Goal: Task Accomplishment & Management: Manage account settings

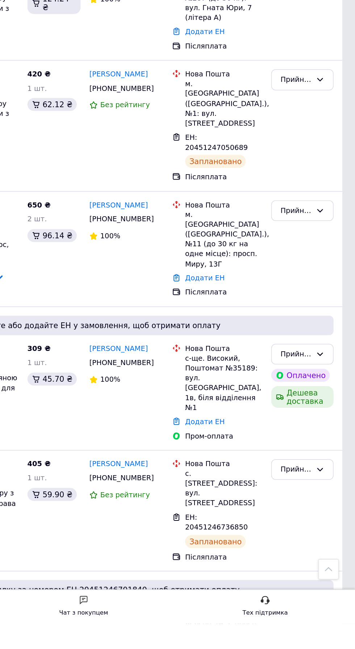
scroll to position [591, 0]
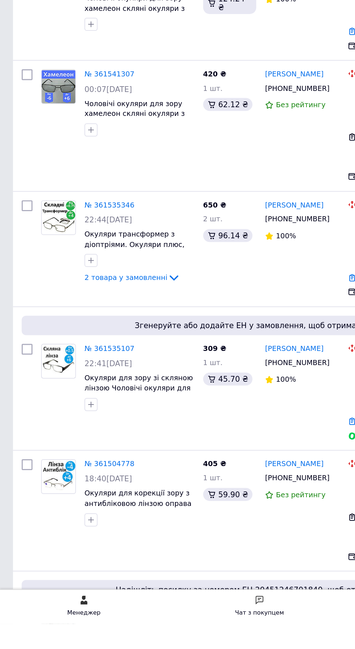
click at [75, 467] on link "№ 361535107" at bounding box center [72, 464] width 33 height 5
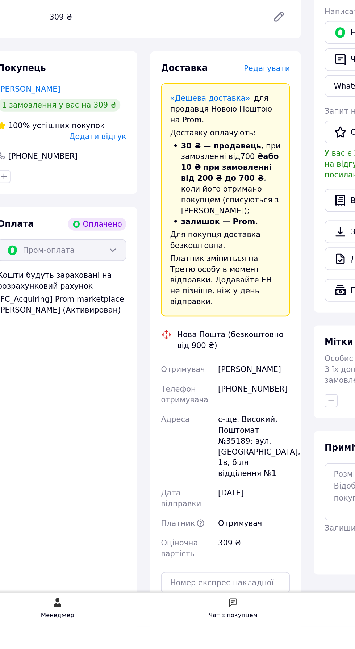
scroll to position [214, 0]
